Goal: Find specific page/section: Find specific page/section

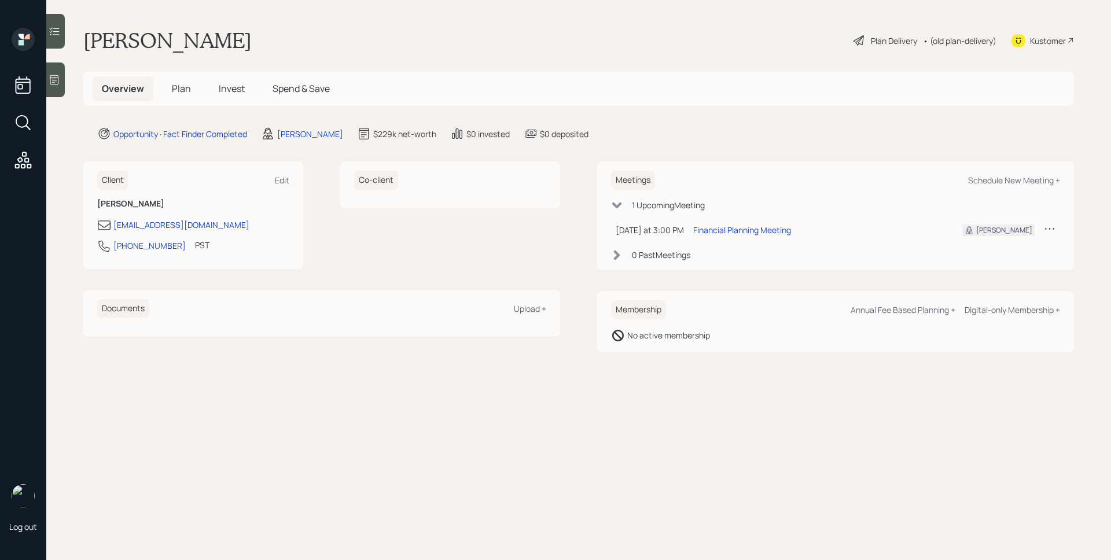
click at [183, 91] on span "Plan" at bounding box center [181, 88] width 19 height 13
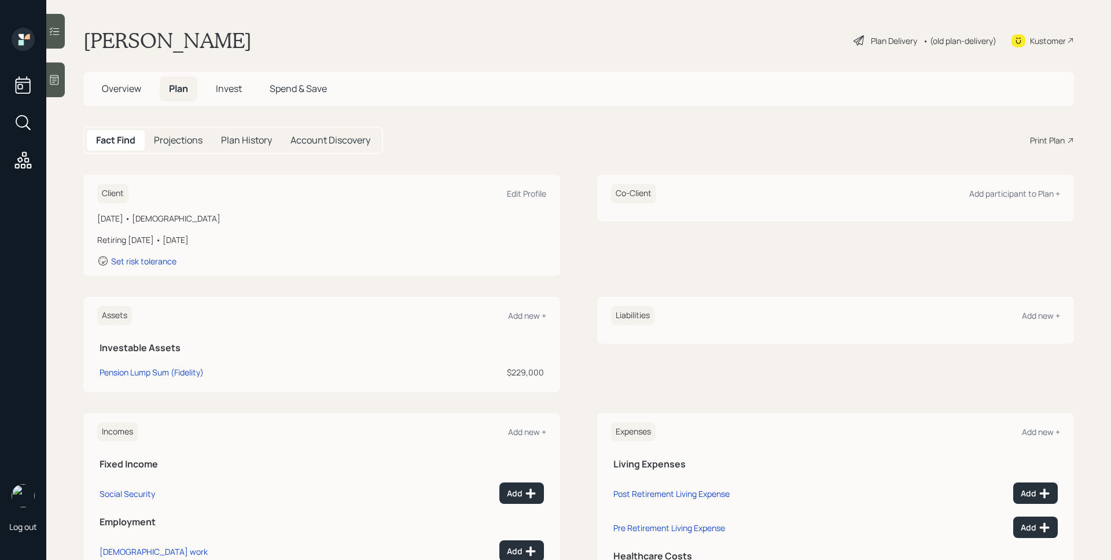
click at [120, 88] on span "Overview" at bounding box center [121, 88] width 39 height 13
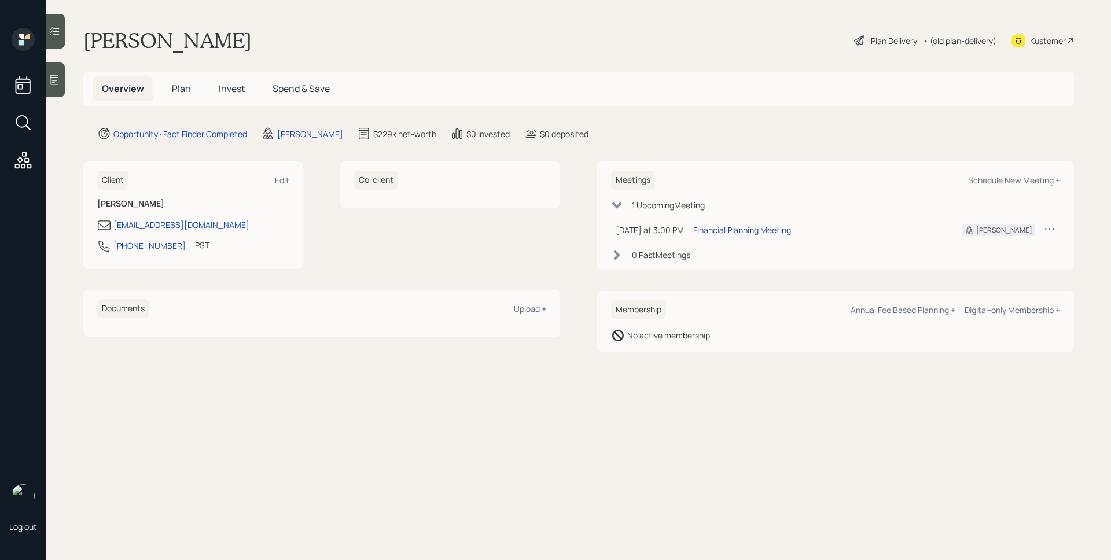
click at [752, 226] on div "Financial Planning Meeting" at bounding box center [742, 230] width 98 height 12
click at [58, 80] on icon at bounding box center [54, 80] width 9 height 10
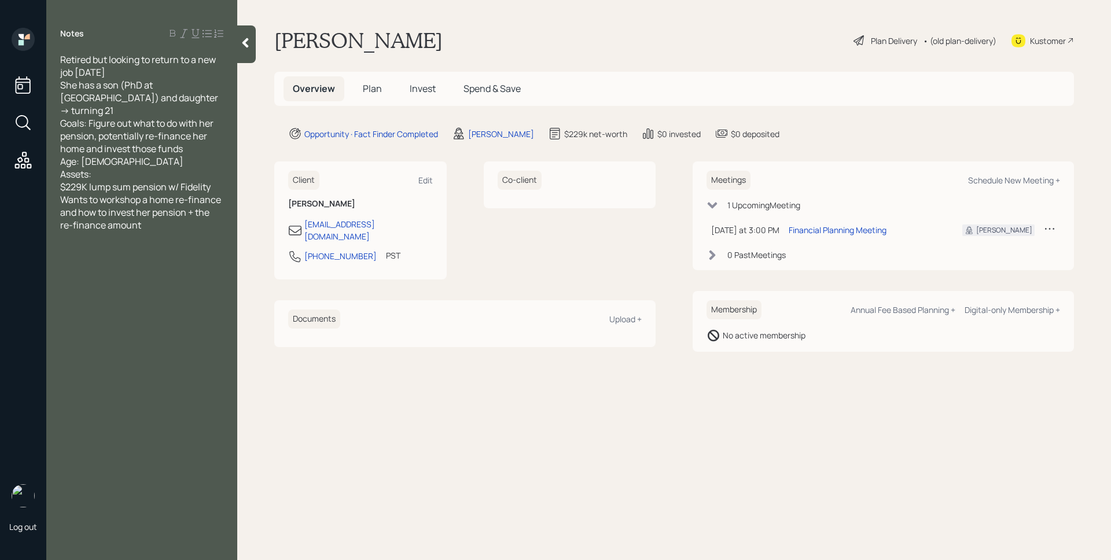
click at [390, 86] on h5 "Plan" at bounding box center [373, 88] width 38 height 25
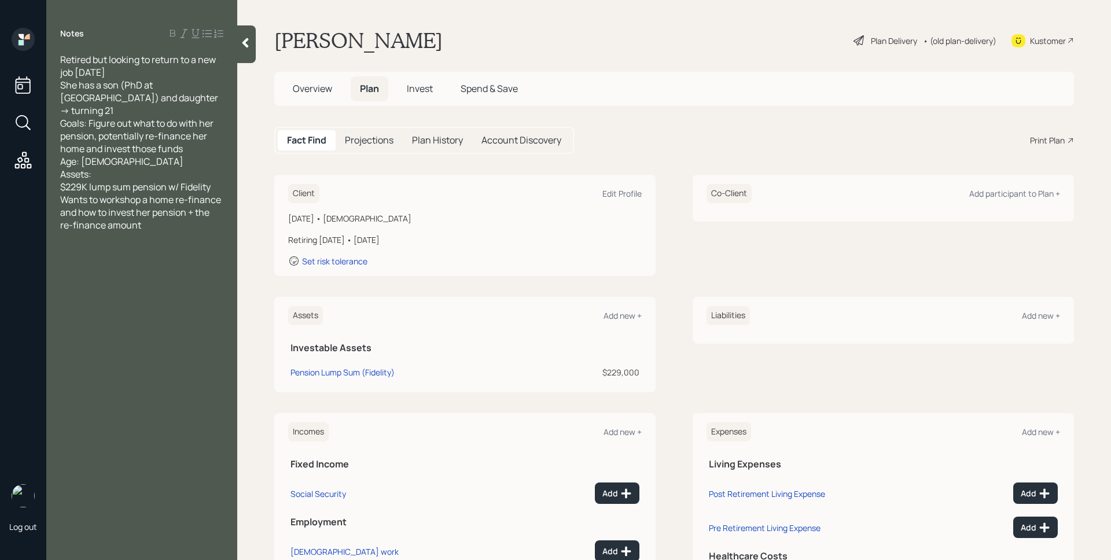
click at [651, 85] on div "Overview Plan Invest Spend & Save" at bounding box center [674, 89] width 800 height 34
click at [656, 39] on div "[PERSON_NAME] Plan Delivery • (old plan-delivery) Kustomer" at bounding box center [674, 40] width 800 height 25
